Goal: Task Accomplishment & Management: Use online tool/utility

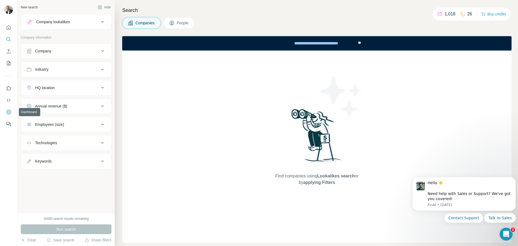
click at [6, 113] on icon "Dashboard" at bounding box center [8, 111] width 5 height 5
click at [8, 52] on icon "Enrich CSV" at bounding box center [8, 51] width 5 height 5
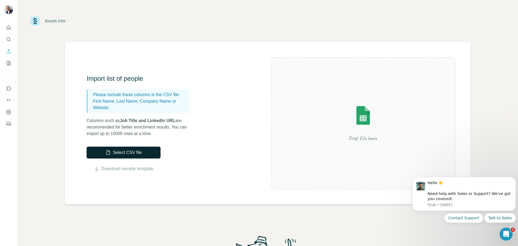
click at [106, 151] on icon "button" at bounding box center [107, 152] width 5 height 5
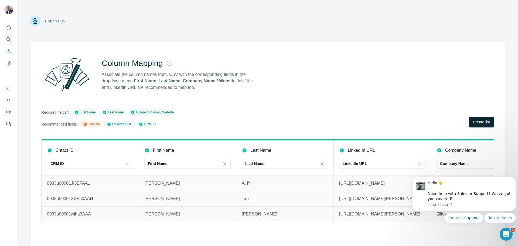
click at [486, 124] on span "Create list" at bounding box center [481, 121] width 17 height 5
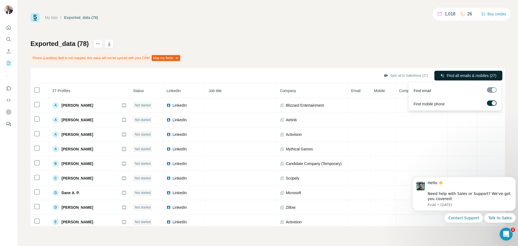
click at [460, 73] on span "Find all emails & mobiles (27)" at bounding box center [472, 75] width 50 height 5
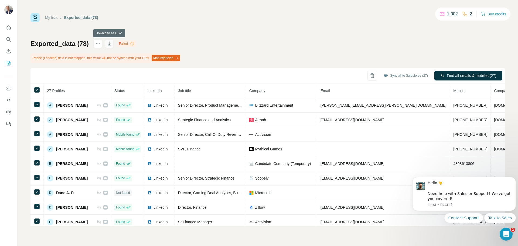
click at [107, 44] on icon "button" at bounding box center [109, 43] width 5 height 5
